Goal: Find specific page/section: Find specific page/section

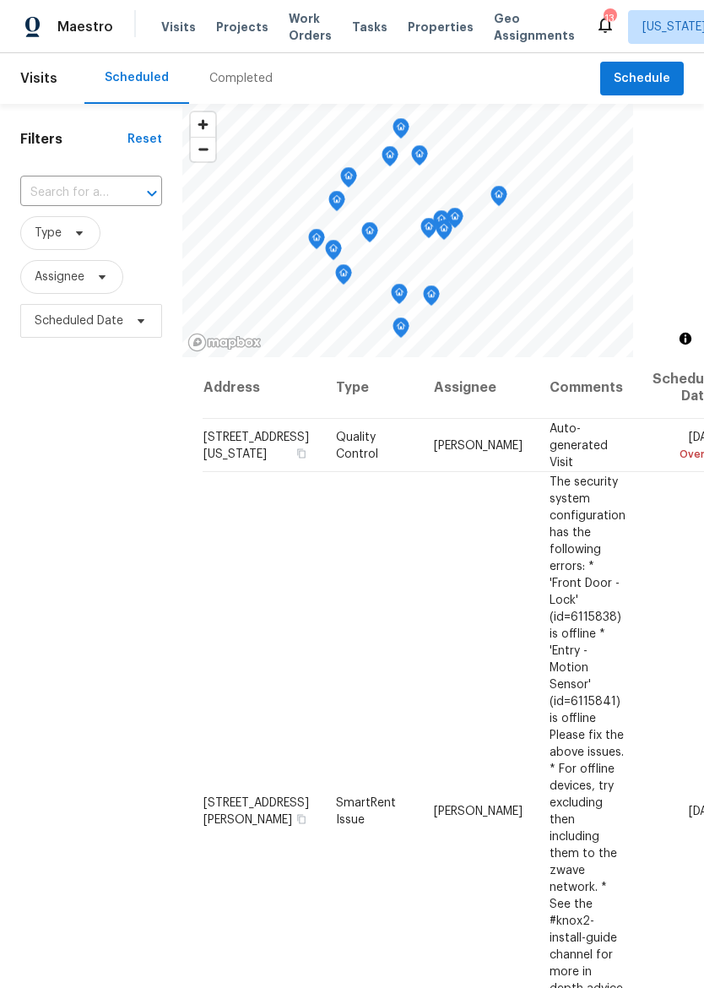
click at [417, 32] on span "Properties" at bounding box center [441, 27] width 66 height 17
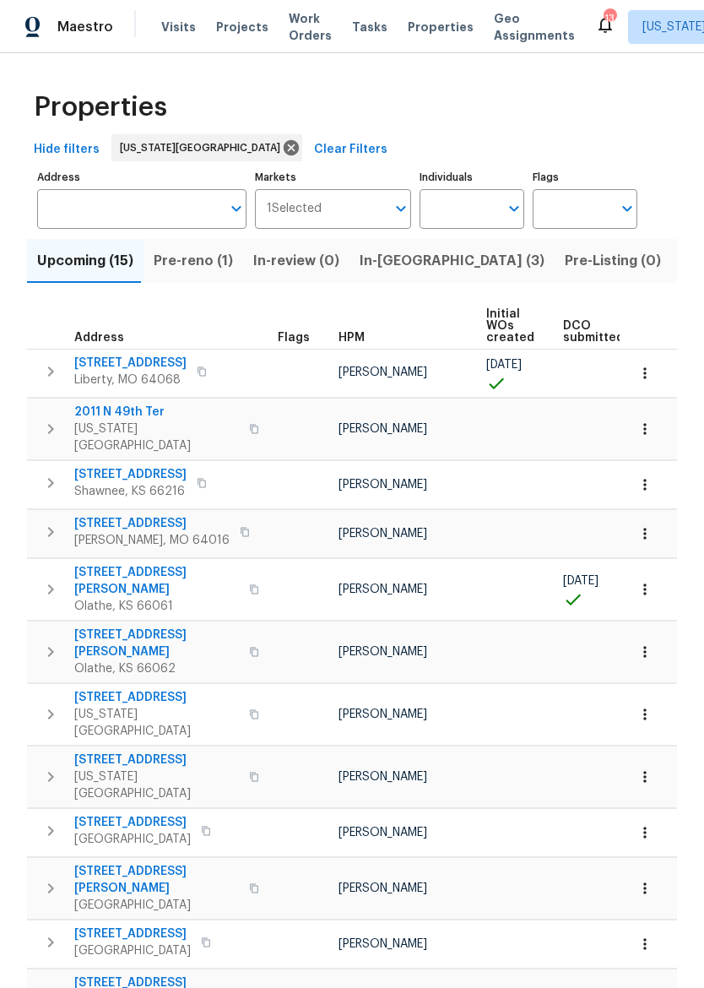
click at [206, 261] on span "Pre-reno (1)" at bounding box center [193, 261] width 79 height 24
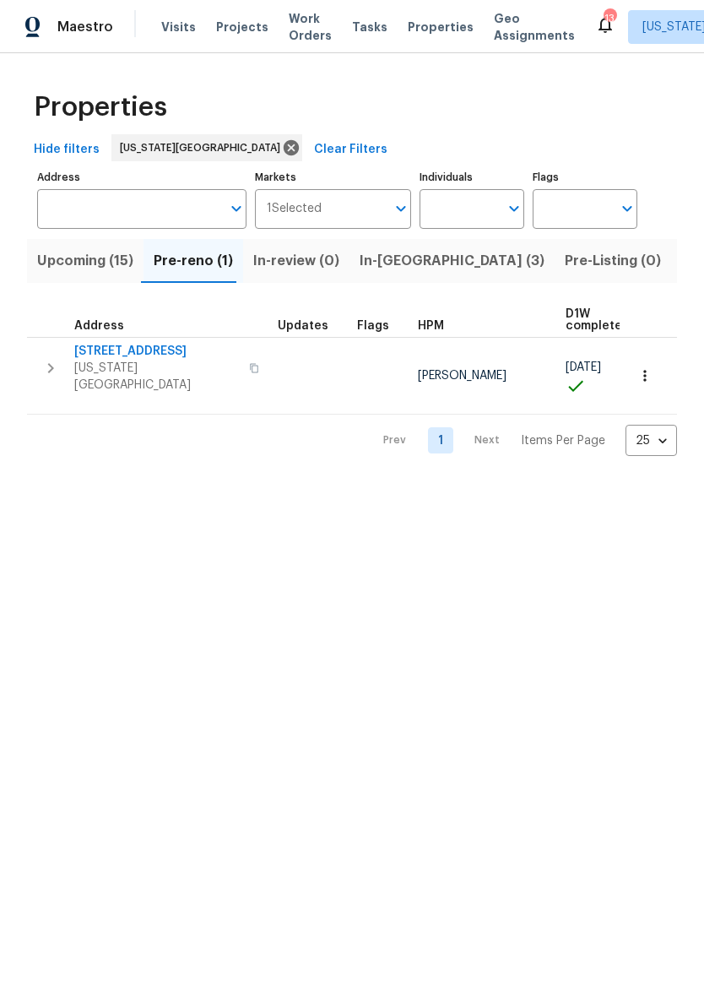
click at [38, 372] on button "button" at bounding box center [51, 368] width 34 height 51
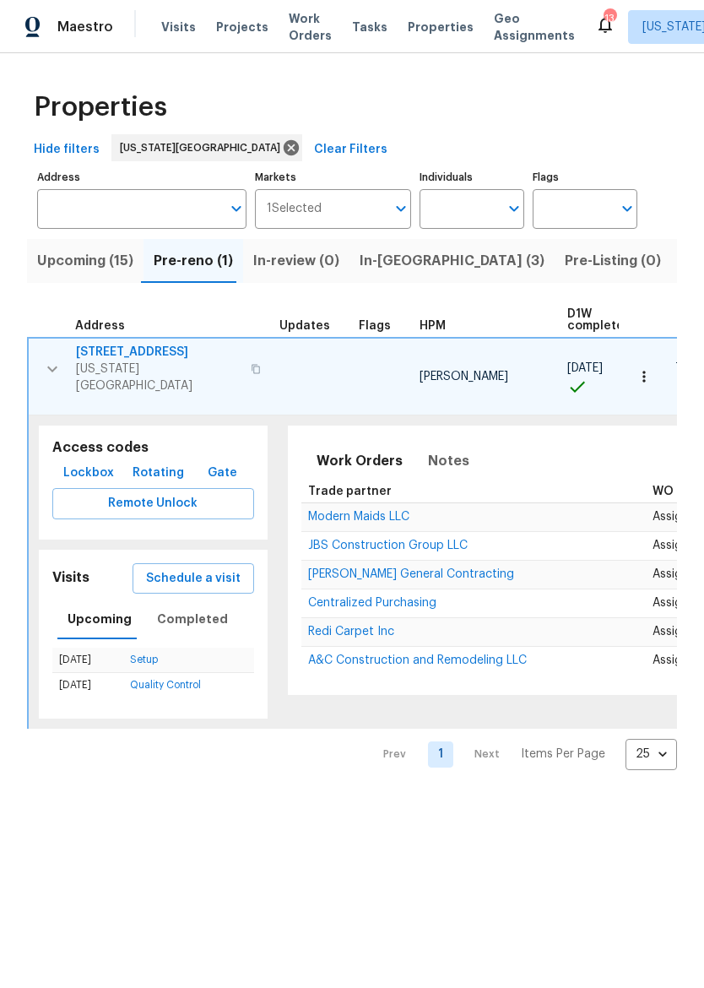
click at [91, 463] on span "Lockbox" at bounding box center [88, 473] width 51 height 21
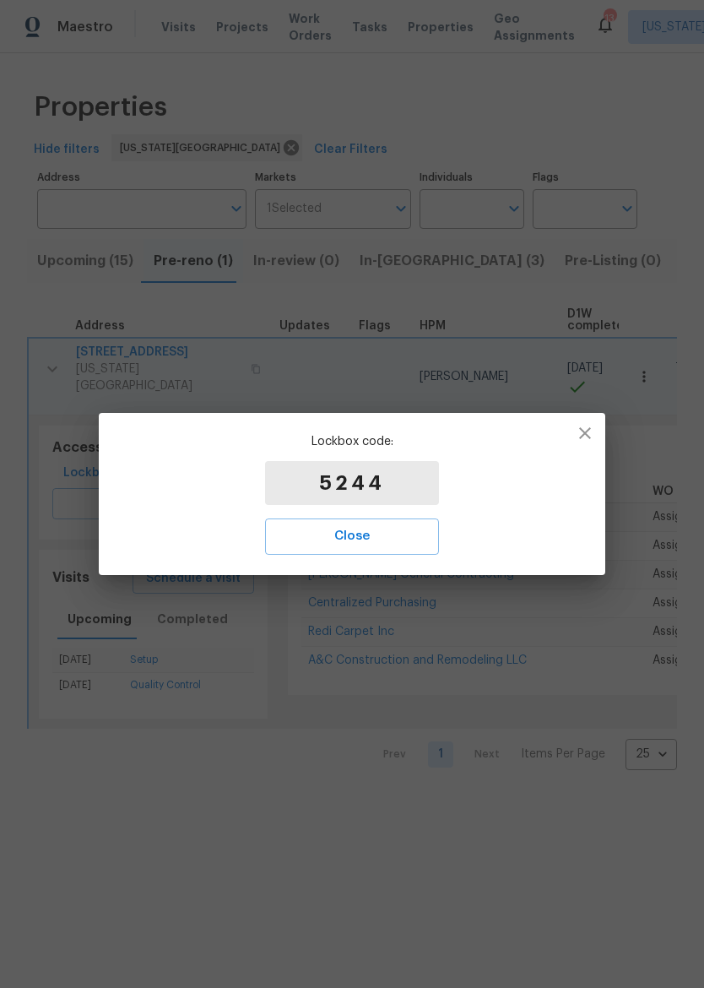
click at [334, 522] on button "Close" at bounding box center [352, 535] width 174 height 35
